Goal: Task Accomplishment & Management: Manage account settings

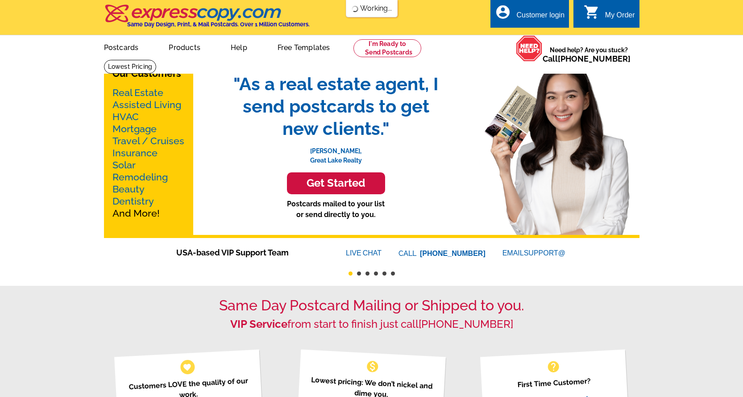
click at [546, 8] on div "account_circle Customer login" at bounding box center [529, 14] width 79 height 28
click at [544, 17] on div "Customer login" at bounding box center [540, 17] width 48 height 12
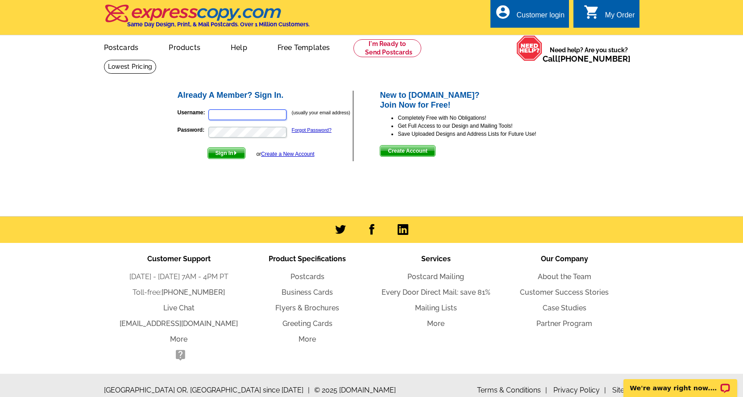
type input "[EMAIL_ADDRESS][DOMAIN_NAME]"
click at [232, 153] on span "Sign In" at bounding box center [226, 153] width 37 height 11
